Goal: Task Accomplishment & Management: Complete application form

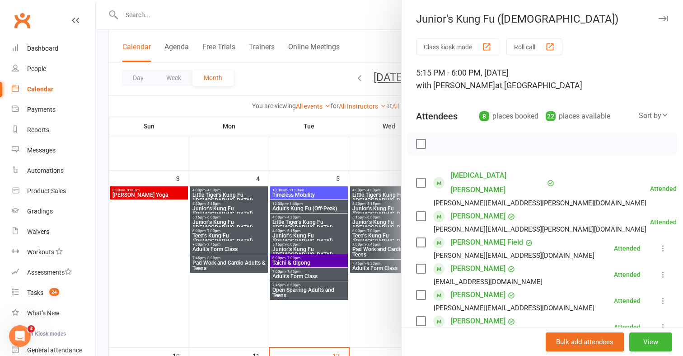
scroll to position [97, 0]
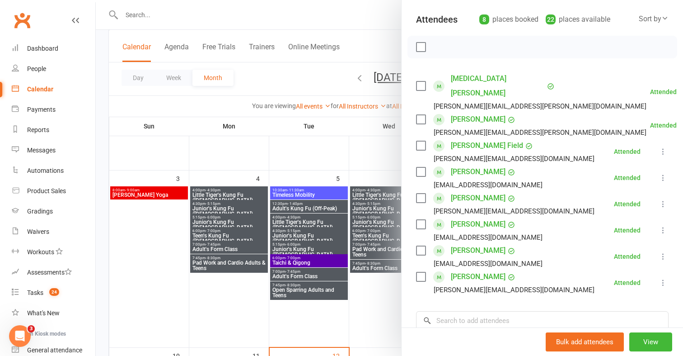
click at [223, 14] on div at bounding box center [389, 178] width 587 height 356
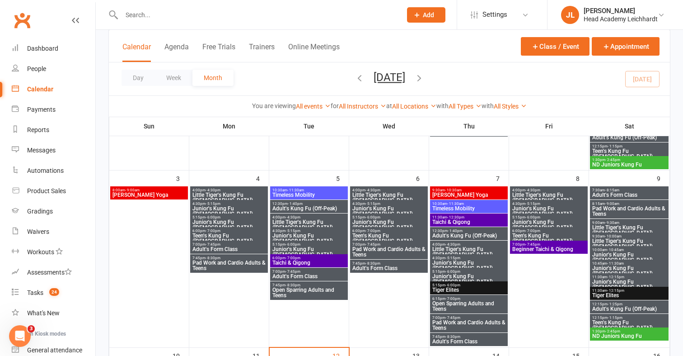
click at [223, 14] on input "text" at bounding box center [257, 15] width 276 height 13
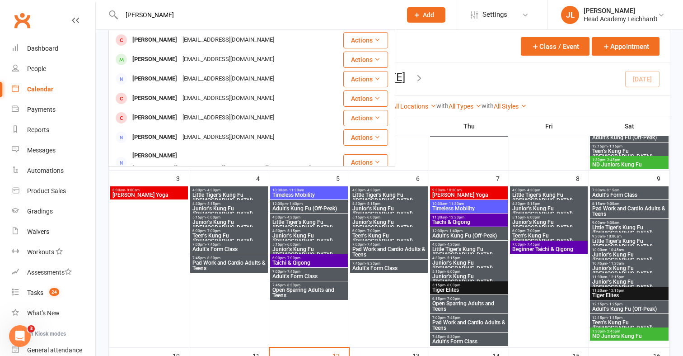
type input "tarra broderick"
click at [152, 40] on div "[PERSON_NAME]" at bounding box center [155, 39] width 50 height 13
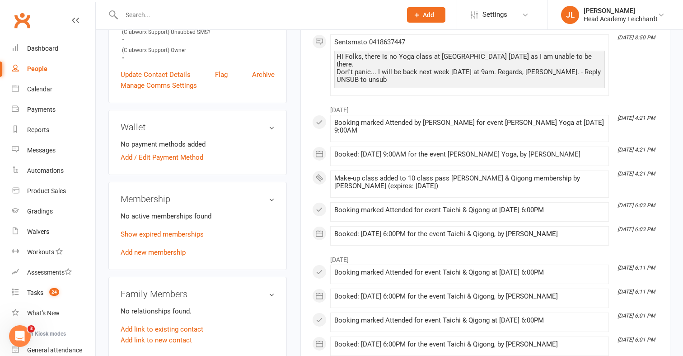
scroll to position [325, 0]
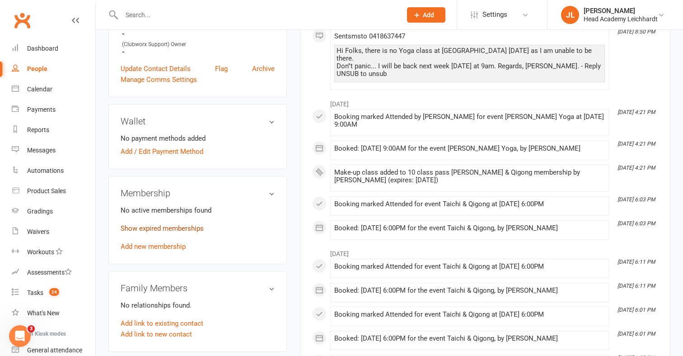
click at [202, 226] on link "Show expired memberships" at bounding box center [162, 228] width 83 height 8
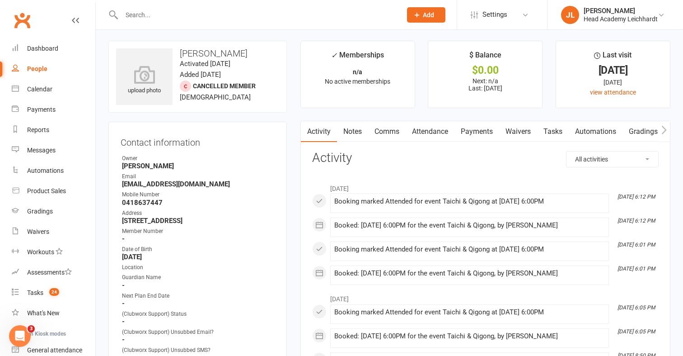
scroll to position [0, 0]
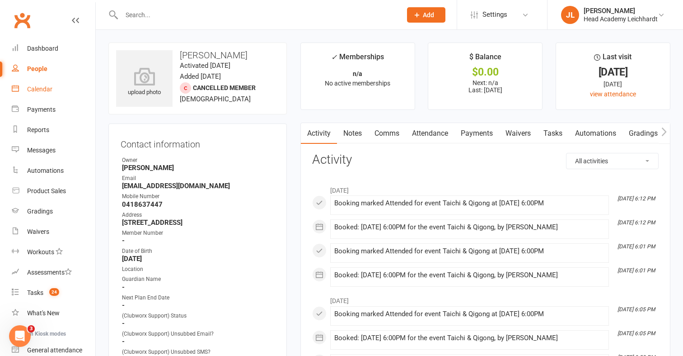
click at [45, 81] on link "Calendar" at bounding box center [54, 89] width 84 height 20
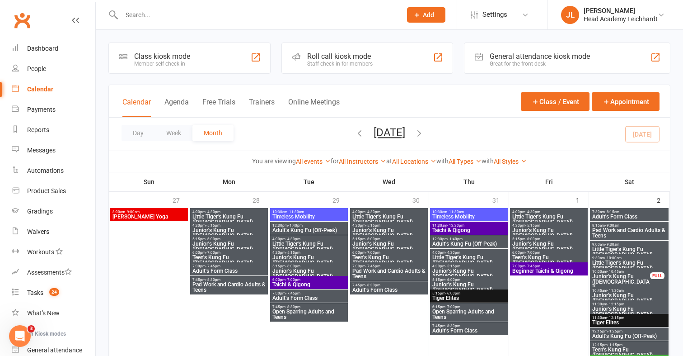
click at [351, 61] on div "Staff check-in for members" at bounding box center [340, 64] width 66 height 6
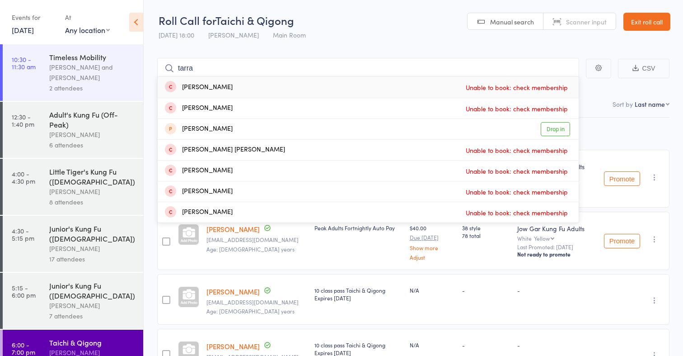
type input "tarra"
click at [339, 84] on div "Tarra Broderick Unable to book: check membership" at bounding box center [368, 87] width 421 height 21
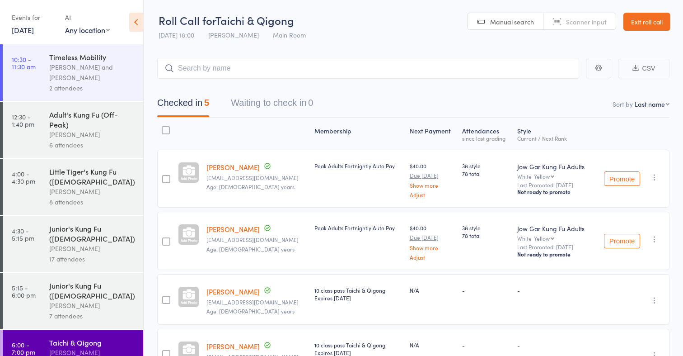
click at [644, 26] on link "Exit roll call" at bounding box center [646, 22] width 47 height 18
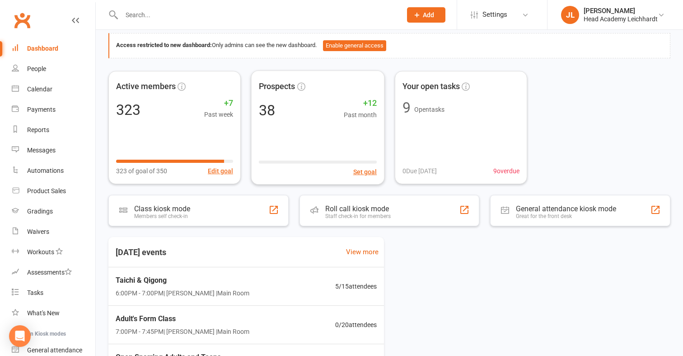
scroll to position [50, 0]
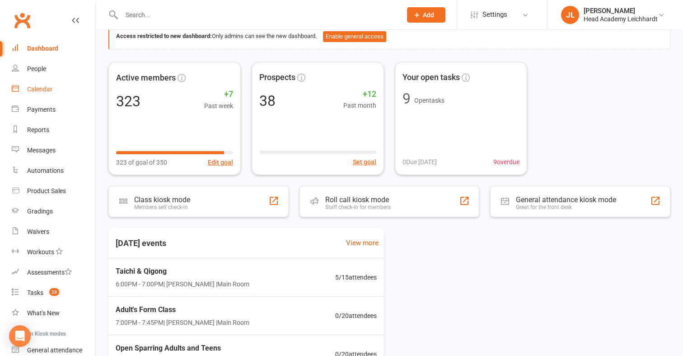
click at [46, 93] on link "Calendar" at bounding box center [54, 89] width 84 height 20
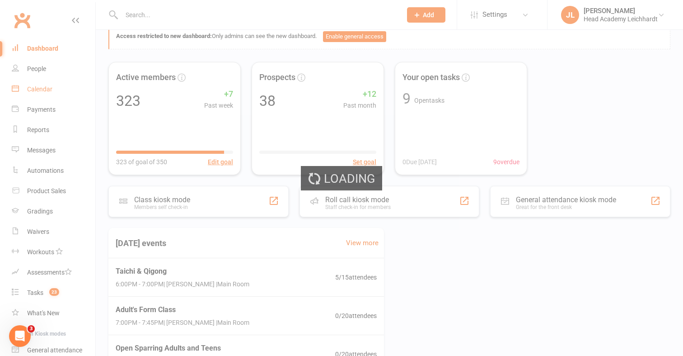
scroll to position [0, 0]
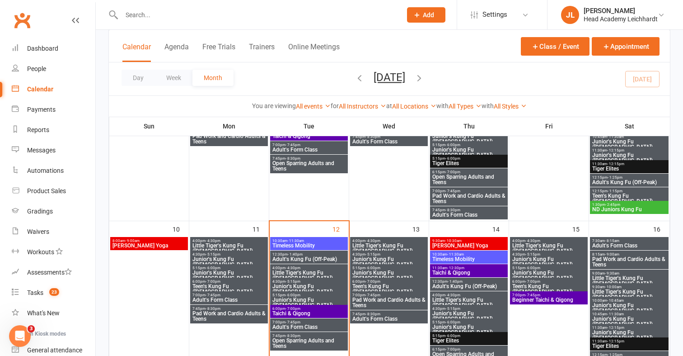
scroll to position [335, 0]
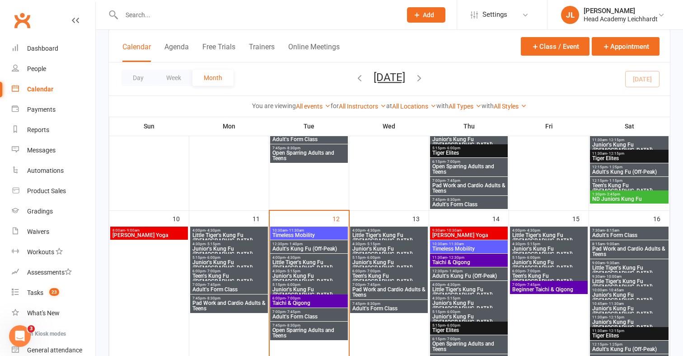
click at [317, 302] on span "Taichi & Qigong" at bounding box center [309, 302] width 74 height 5
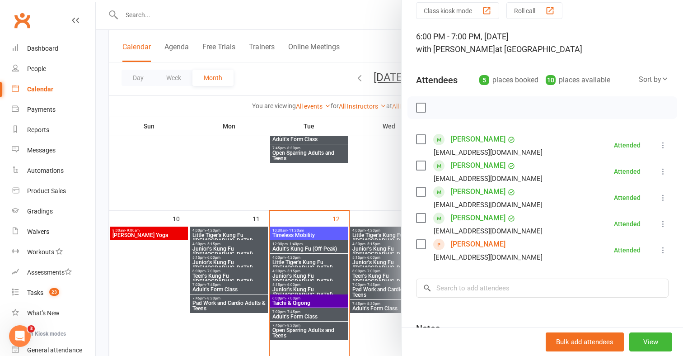
scroll to position [40, 0]
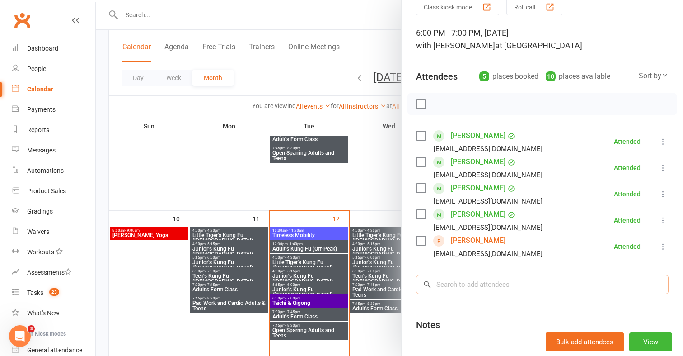
click at [485, 276] on input "search" at bounding box center [542, 284] width 253 height 19
type input "t"
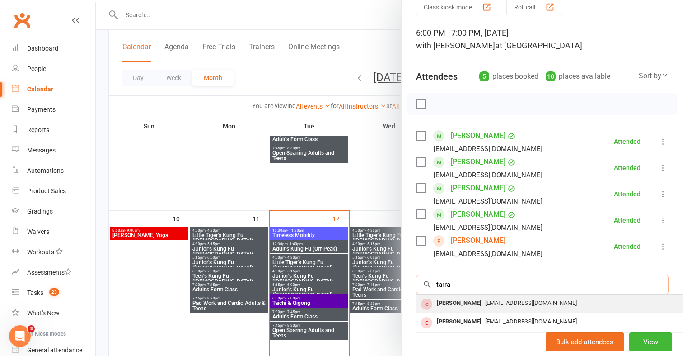
type input "tarra"
click at [459, 299] on div "Tarra Broderick" at bounding box center [459, 302] width 52 height 13
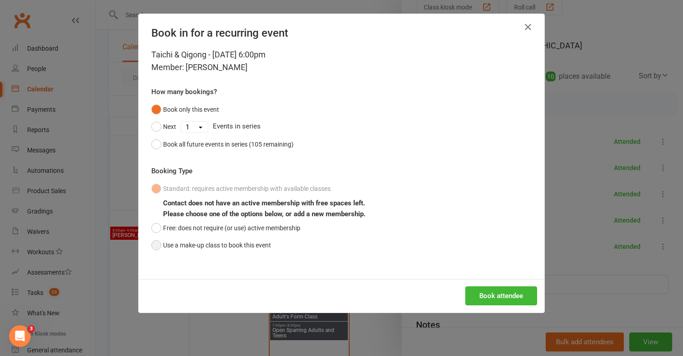
click at [234, 239] on button "Use a make-up class to book this event" at bounding box center [211, 244] width 120 height 17
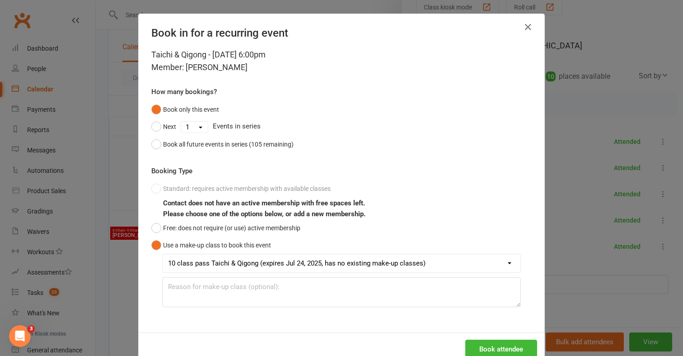
click at [492, 337] on div "Book attendee" at bounding box center [342, 348] width 406 height 33
click at [491, 343] on button "Book attendee" at bounding box center [501, 348] width 72 height 19
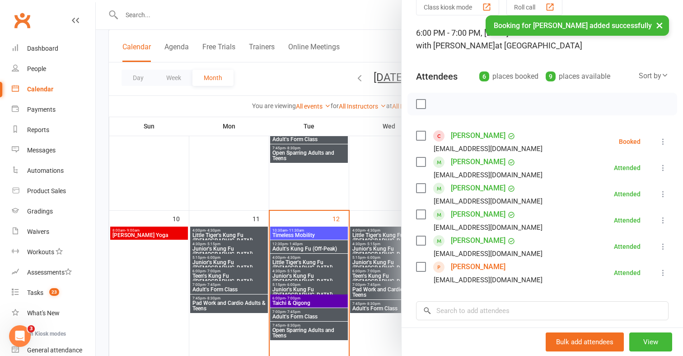
click at [659, 141] on icon at bounding box center [663, 141] width 9 height 9
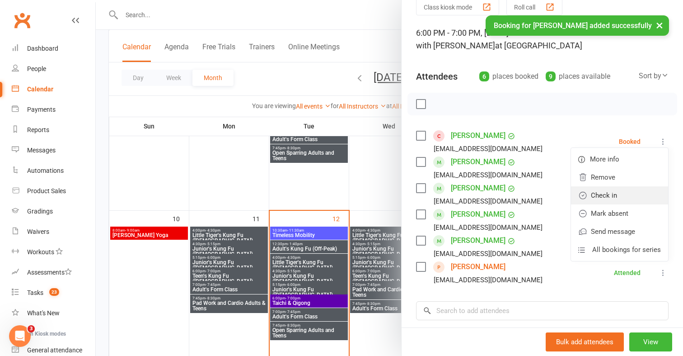
click at [628, 193] on link "Check in" at bounding box center [619, 195] width 97 height 18
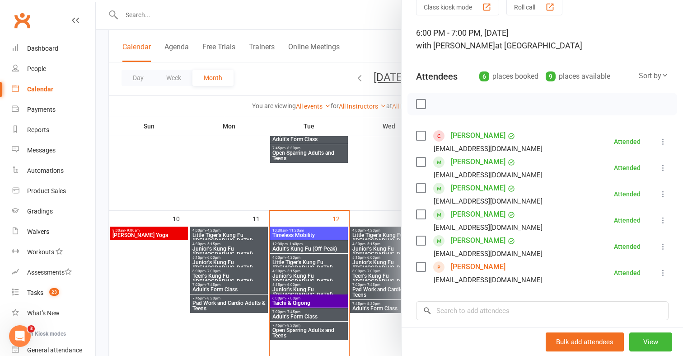
click at [326, 17] on div at bounding box center [389, 178] width 587 height 356
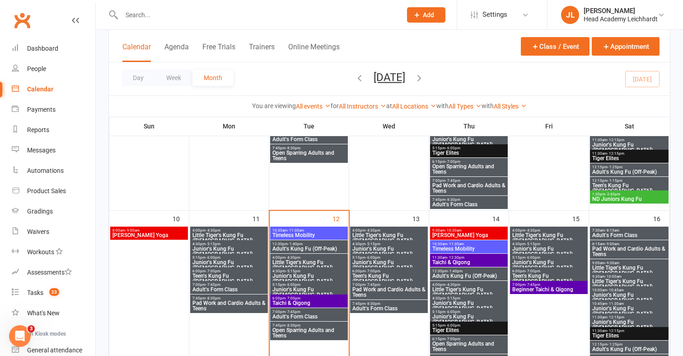
click at [328, 14] on input "text" at bounding box center [257, 15] width 276 height 13
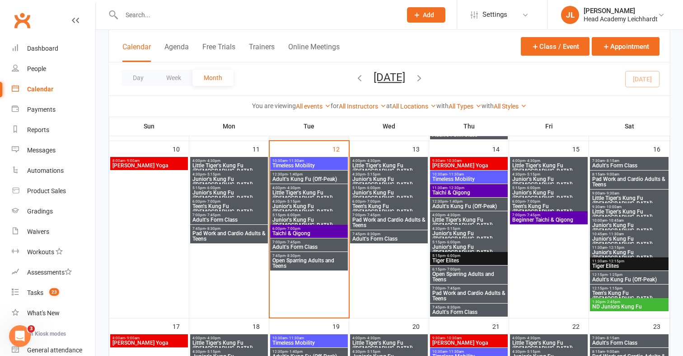
scroll to position [406, 0]
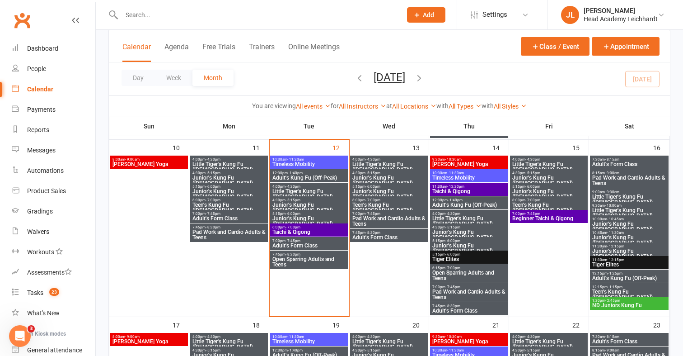
click at [307, 234] on span "Taichi & Qigong" at bounding box center [309, 231] width 74 height 5
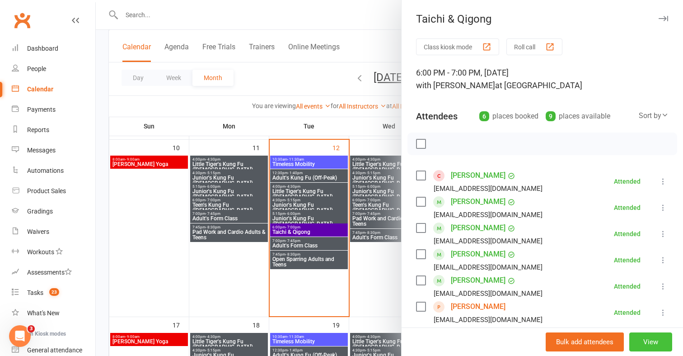
click at [643, 335] on button "View" at bounding box center [650, 341] width 43 height 19
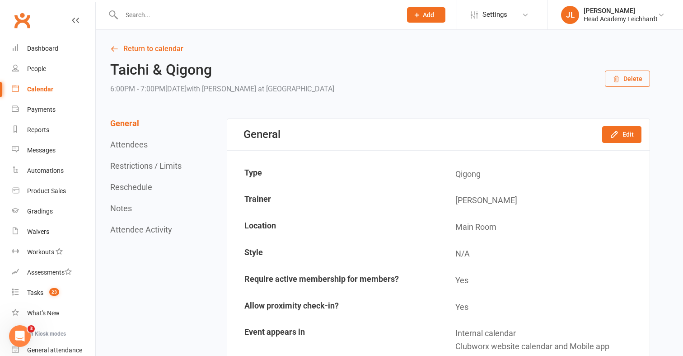
click at [207, 16] on input "text" at bounding box center [257, 15] width 276 height 13
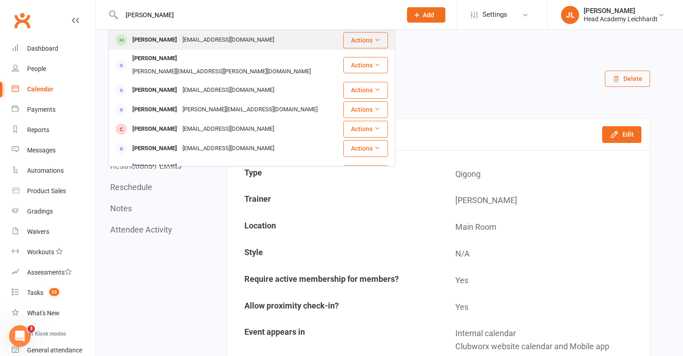
type input "christa"
click at [162, 38] on div "Christa McHattie" at bounding box center [155, 39] width 50 height 13
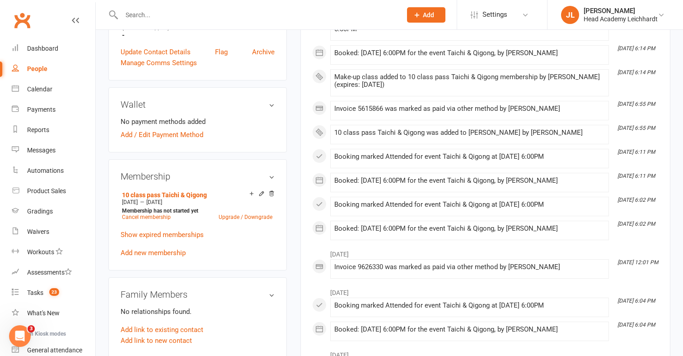
scroll to position [345, 0]
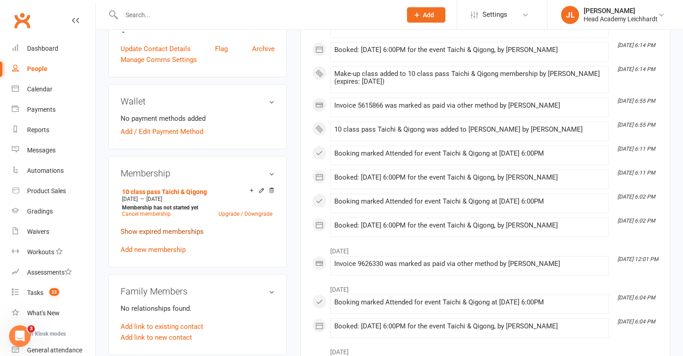
click at [151, 230] on link "Show expired memberships" at bounding box center [162, 231] width 83 height 8
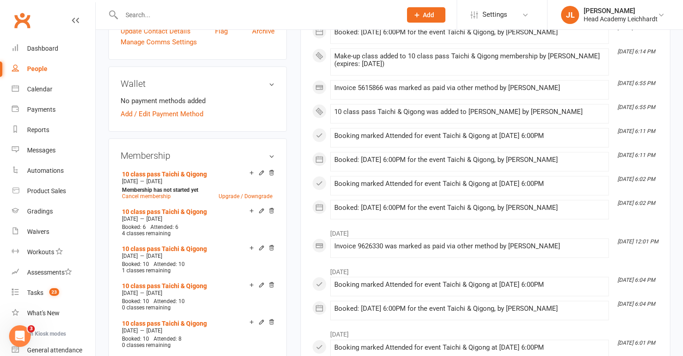
scroll to position [363, 0]
click at [59, 93] on link "Calendar" at bounding box center [54, 89] width 84 height 20
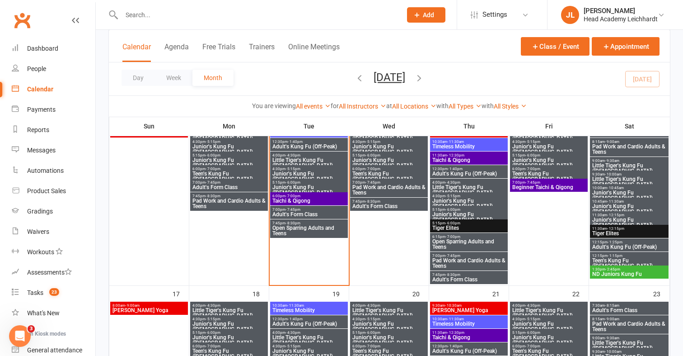
scroll to position [445, 0]
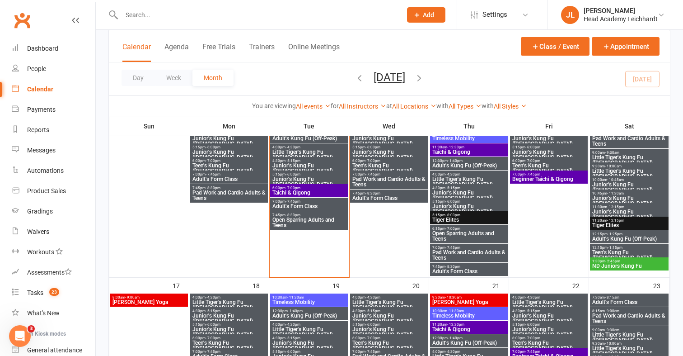
click at [325, 192] on span "Taichi & Qigong" at bounding box center [309, 192] width 74 height 5
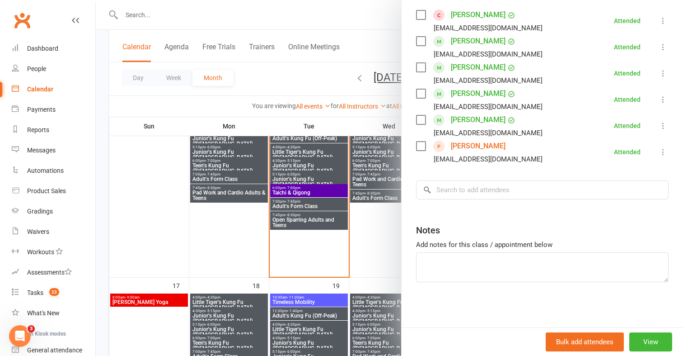
scroll to position [462, 0]
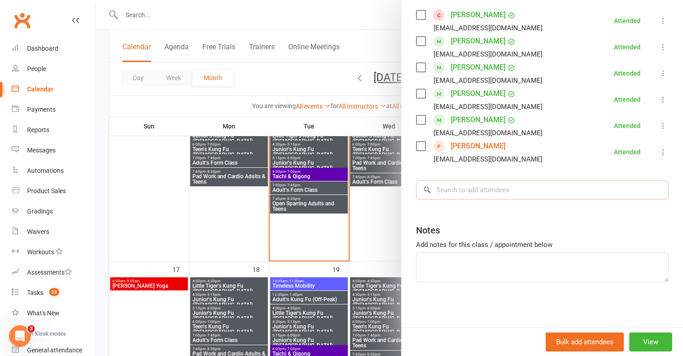
click at [483, 183] on input "search" at bounding box center [542, 189] width 253 height 19
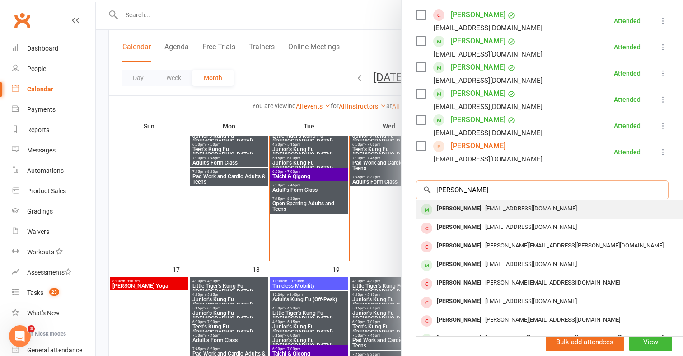
type input "christa"
click at [474, 208] on div "Christa McHattie" at bounding box center [459, 208] width 52 height 13
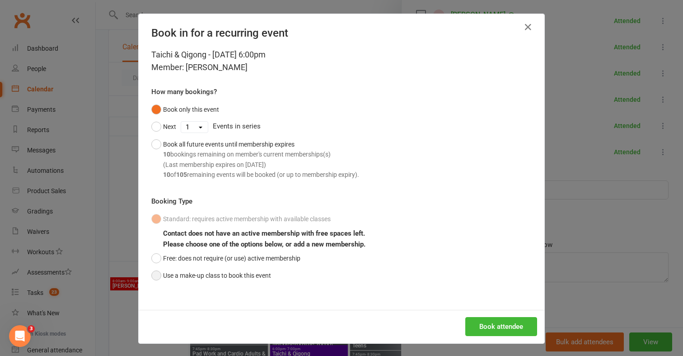
click at [266, 269] on button "Use a make-up class to book this event" at bounding box center [211, 275] width 120 height 17
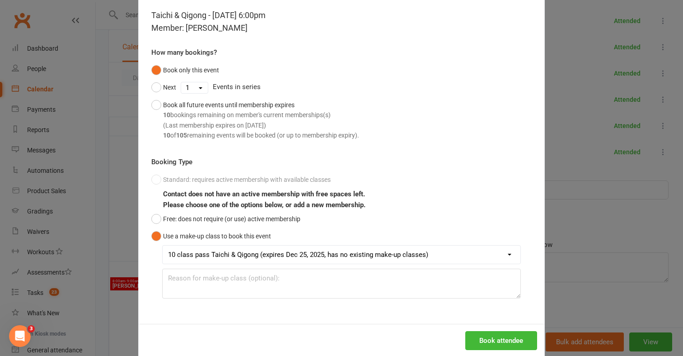
scroll to position [42, 0]
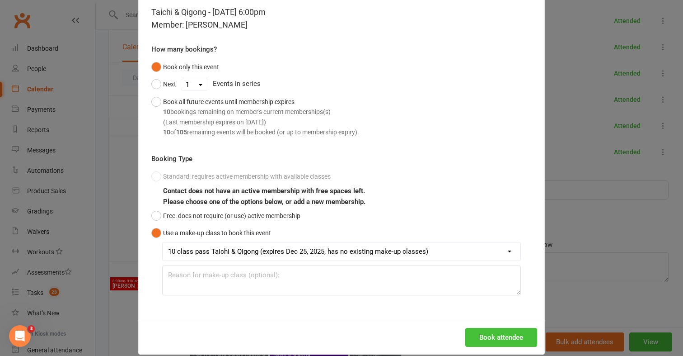
click at [519, 335] on button "Book attendee" at bounding box center [501, 337] width 72 height 19
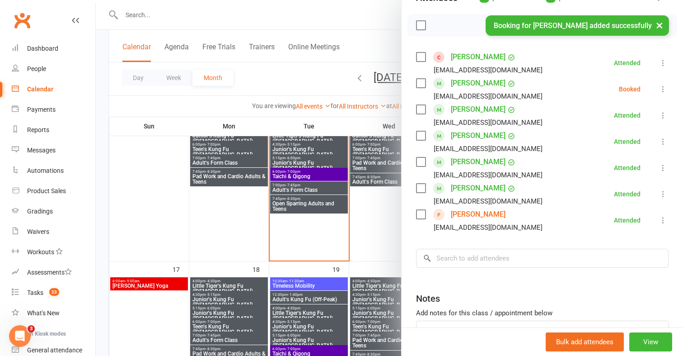
scroll to position [115, 0]
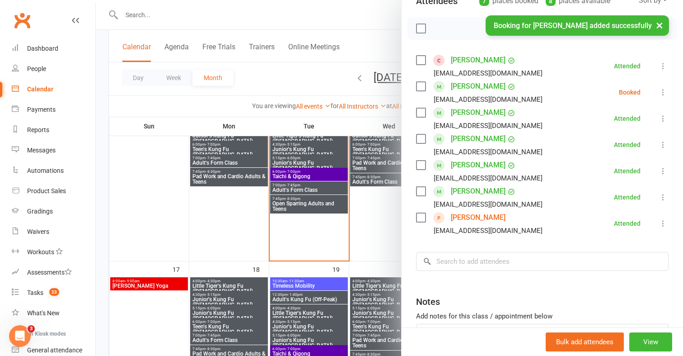
click at [666, 90] on icon at bounding box center [663, 92] width 9 height 9
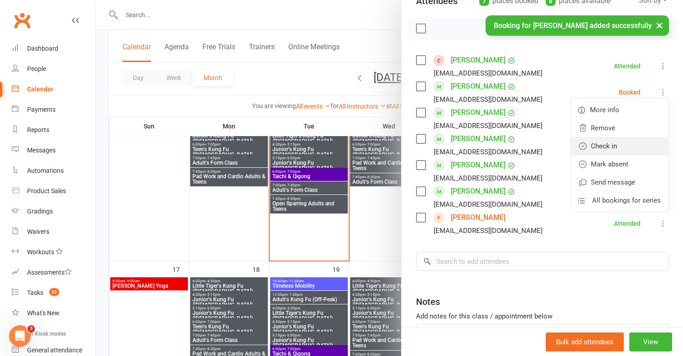
click at [623, 148] on link "Check in" at bounding box center [619, 146] width 97 height 18
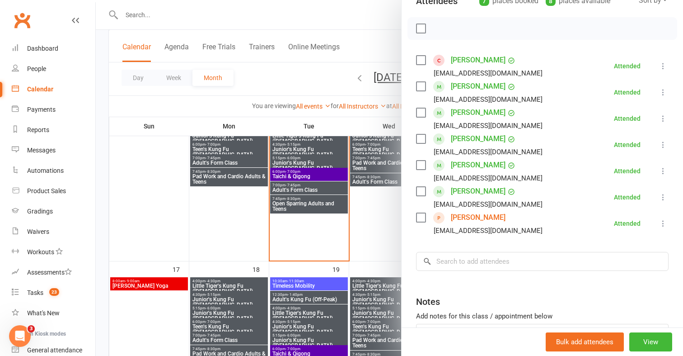
click at [271, 14] on div at bounding box center [389, 178] width 587 height 356
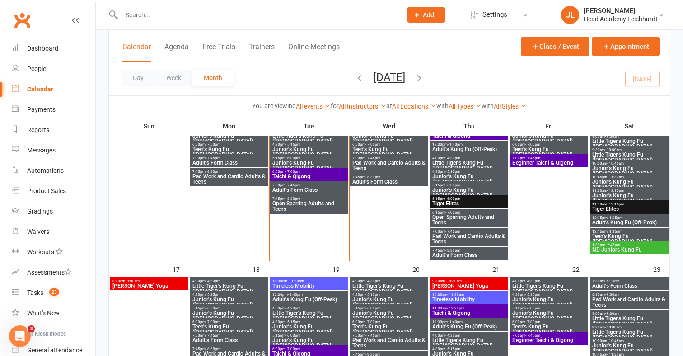
click at [271, 14] on input "text" at bounding box center [257, 15] width 276 height 13
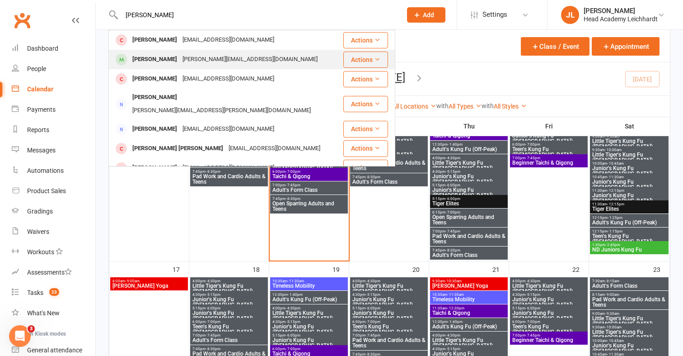
type input "ward"
click at [241, 61] on div "Patricia Ward trish@silo6.com.au" at bounding box center [225, 59] width 233 height 19
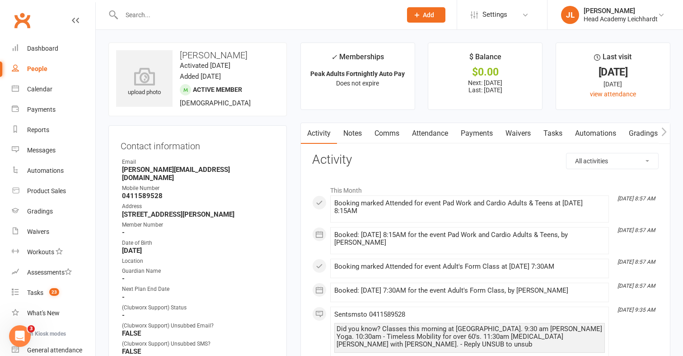
click at [476, 133] on link "Payments" at bounding box center [476, 133] width 45 height 21
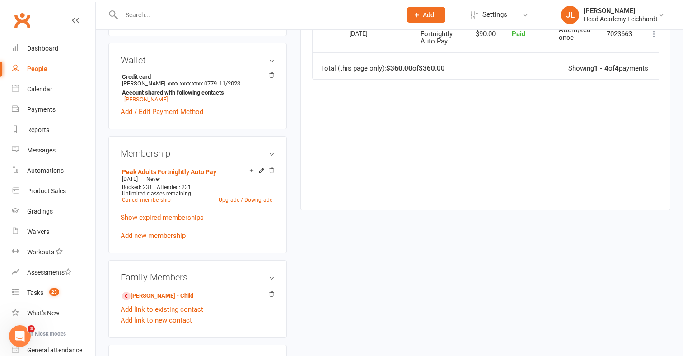
scroll to position [379, 0]
click at [161, 230] on link "Add new membership" at bounding box center [153, 234] width 65 height 8
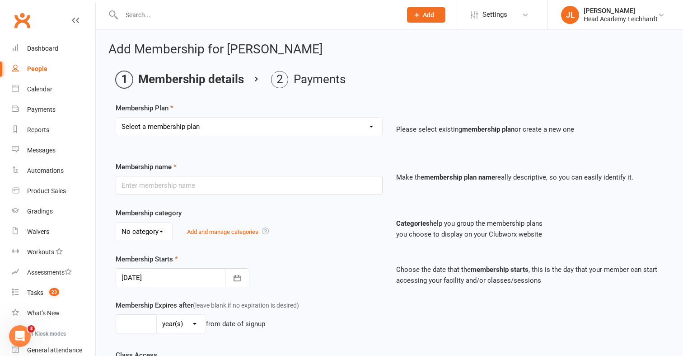
click at [256, 114] on div "Membership Plan Select a membership plan Create new Membership Plan 10 Class Pa…" at bounding box center [390, 126] width 548 height 46
click at [243, 130] on select "Select a membership plan Create new Membership Plan 10 Class Pass Little Tigers…" at bounding box center [249, 126] width 266 height 18
select select "20"
type input "10 class pass Taichi & Qigong"
select select "4"
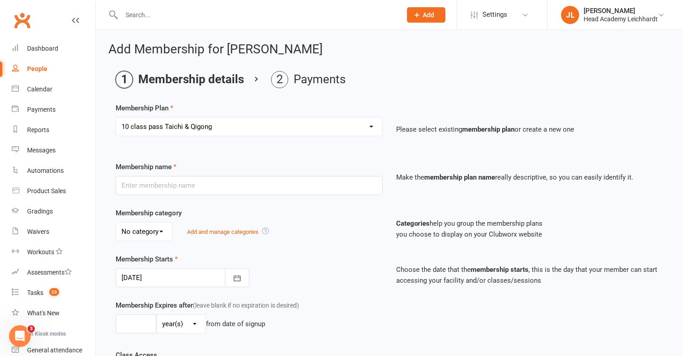
type input "4"
select select "2"
type input "10"
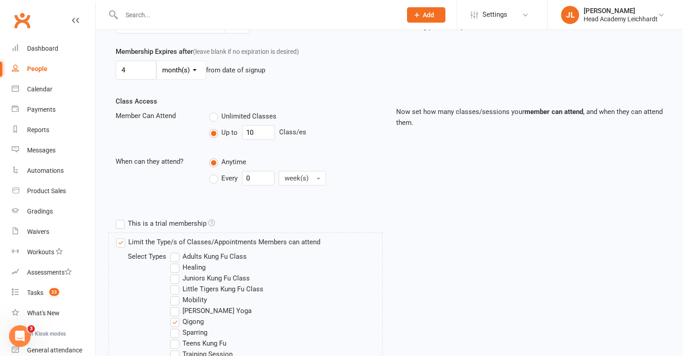
scroll to position [389, 0]
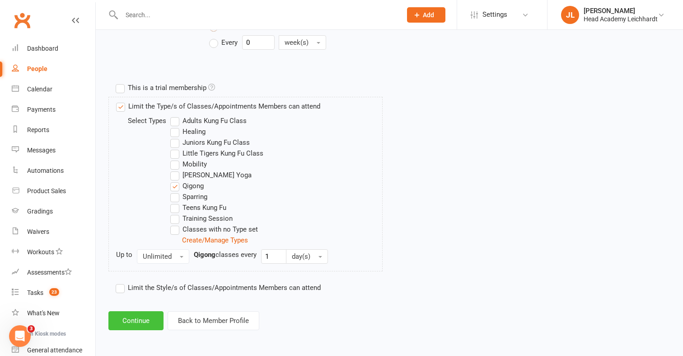
click at [140, 316] on button "Continue" at bounding box center [135, 320] width 55 height 19
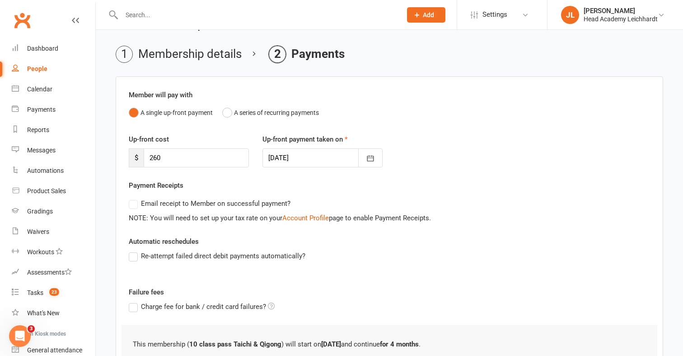
scroll to position [26, 0]
click at [158, 156] on input "260" at bounding box center [196, 157] width 105 height 19
type input "220"
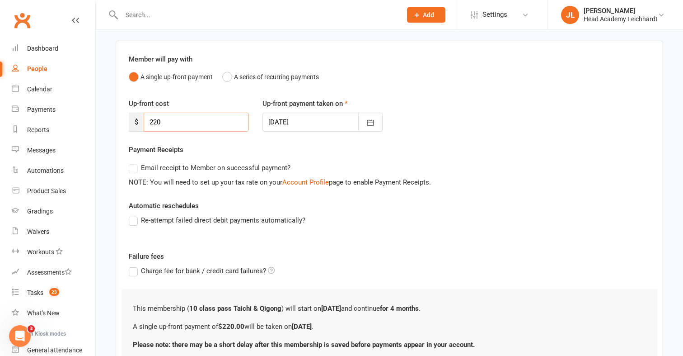
scroll to position [136, 0]
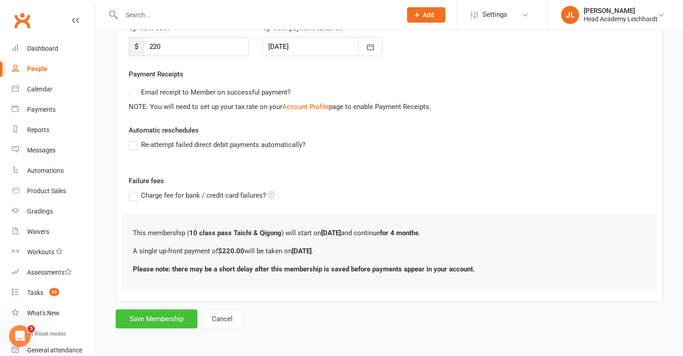
click at [170, 324] on button "Save Membership" at bounding box center [157, 318] width 82 height 19
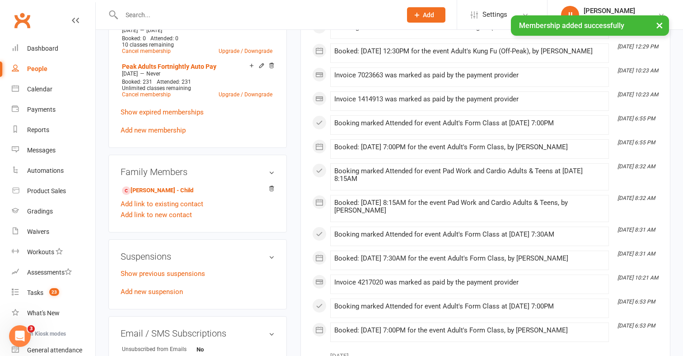
scroll to position [559, 0]
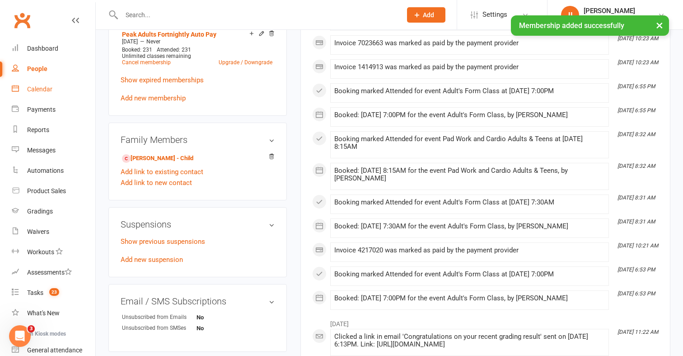
click at [53, 97] on link "Calendar" at bounding box center [54, 89] width 84 height 20
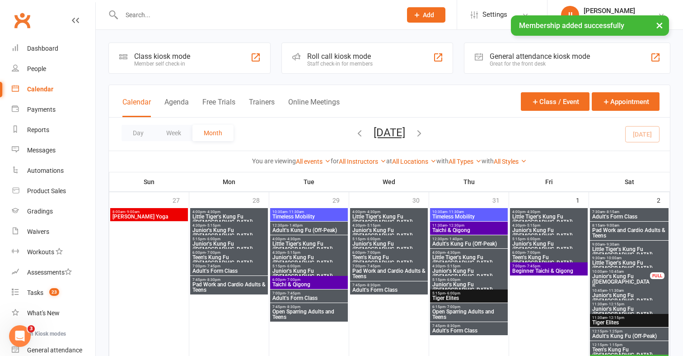
click at [315, 68] on div "Roll call kiosk mode Staff check-in for members" at bounding box center [367, 57] width 172 height 31
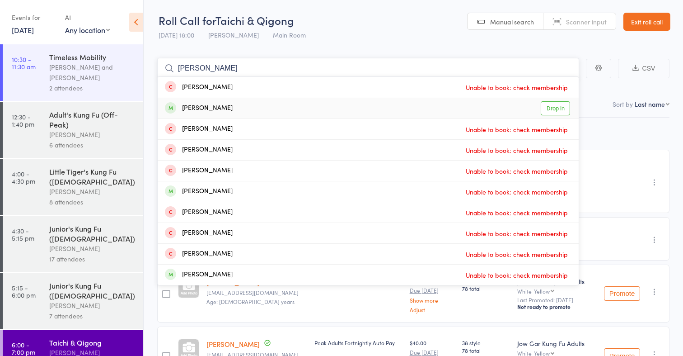
type input "[PERSON_NAME]"
click at [346, 102] on div "[PERSON_NAME] Drop in" at bounding box center [368, 108] width 421 height 20
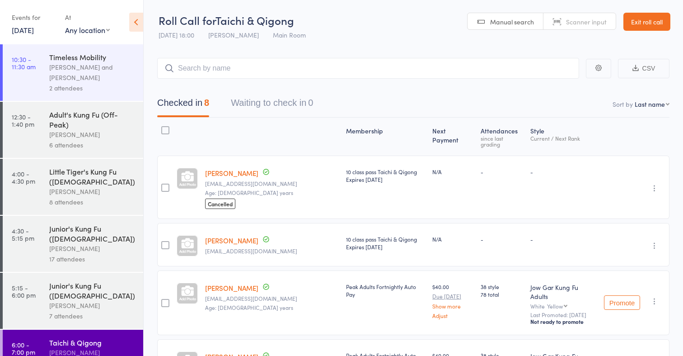
click at [659, 22] on link "Exit roll call" at bounding box center [646, 22] width 47 height 18
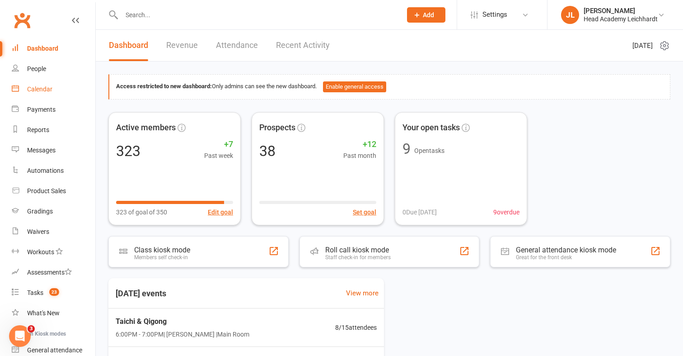
click at [59, 87] on link "Calendar" at bounding box center [54, 89] width 84 height 20
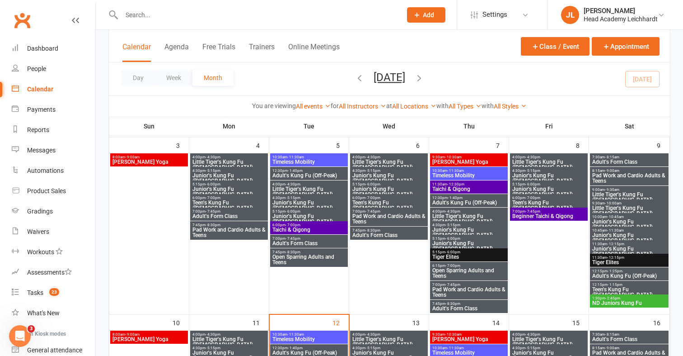
scroll to position [234, 0]
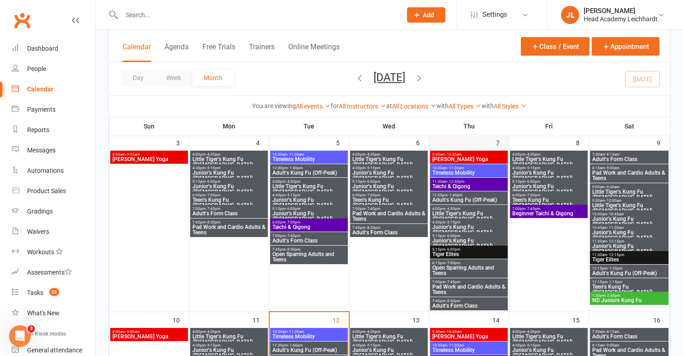
click at [484, 139] on div "7" at bounding box center [469, 223] width 80 height 176
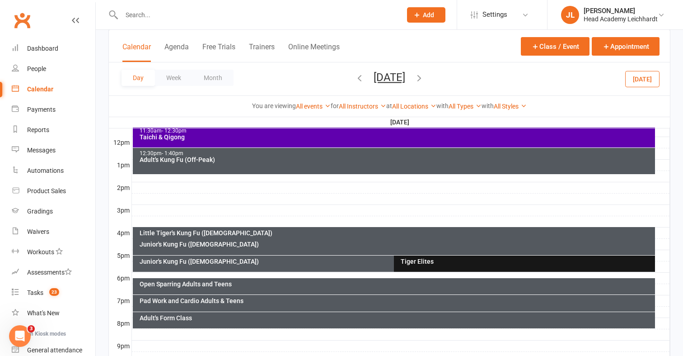
scroll to position [396, 0]
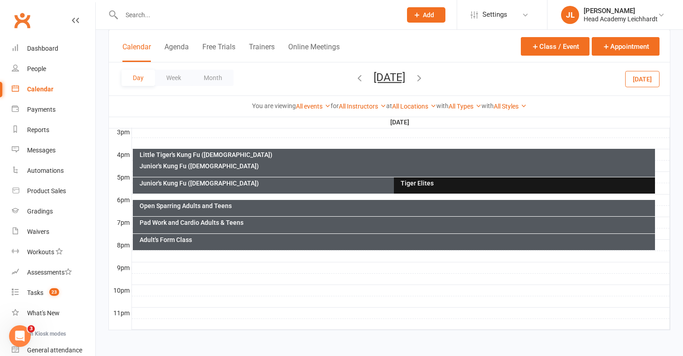
click at [183, 197] on div at bounding box center [401, 199] width 538 height 11
click at [203, 276] on div at bounding box center [401, 278] width 538 height 11
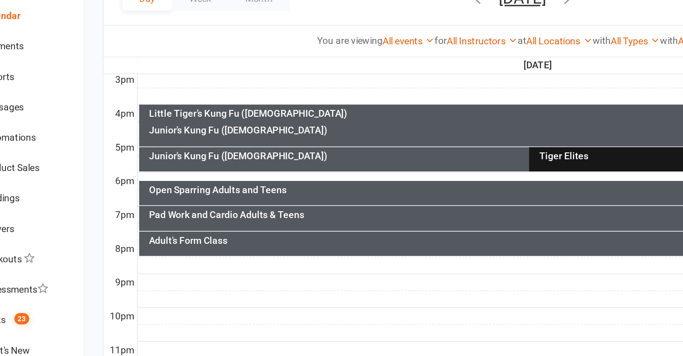
click at [226, 206] on div "Open Sparring Adults and Teens" at bounding box center [396, 205] width 515 height 6
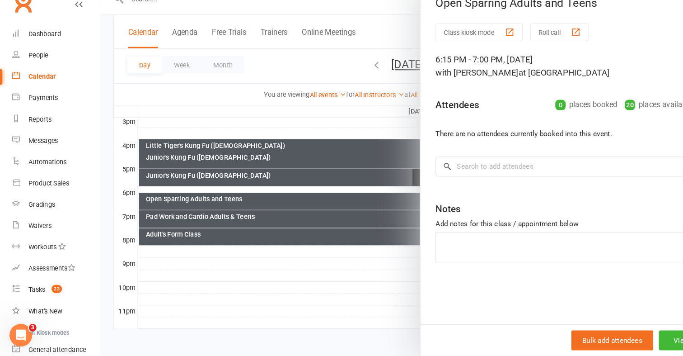
scroll to position [396, 0]
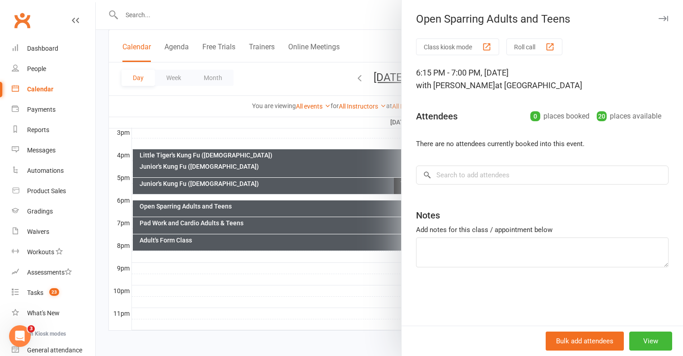
click at [268, 256] on div at bounding box center [389, 178] width 587 height 356
